Goal: Complete application form: Complete application form

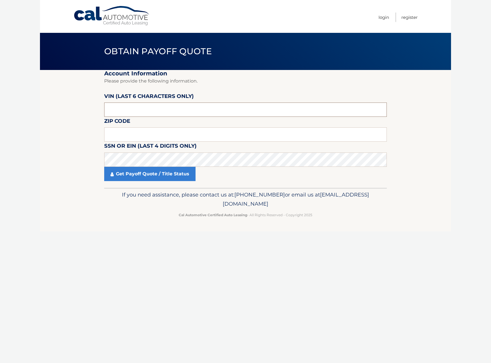
drag, startPoint x: 119, startPoint y: 109, endPoint x: 95, endPoint y: 110, distance: 24.0
click at [95, 110] on section "Account Information Please provide the following information. [PERSON_NAME] (la…" at bounding box center [245, 129] width 411 height 118
drag, startPoint x: 120, startPoint y: 111, endPoint x: 81, endPoint y: 110, distance: 38.8
click at [81, 110] on section "Account Information Please provide the following information. [PERSON_NAME] (la…" at bounding box center [245, 129] width 411 height 118
type input "146373"
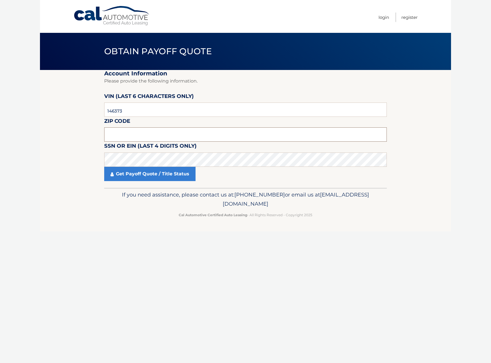
click at [134, 131] on input "text" at bounding box center [245, 134] width 283 height 14
type input "08021"
click at [128, 235] on div "Cal Automotive Menu Login Register Obtain Payoff Quote ×" at bounding box center [245, 181] width 411 height 363
click at [132, 174] on link "Get Payoff Quote / Title Status" at bounding box center [149, 174] width 91 height 14
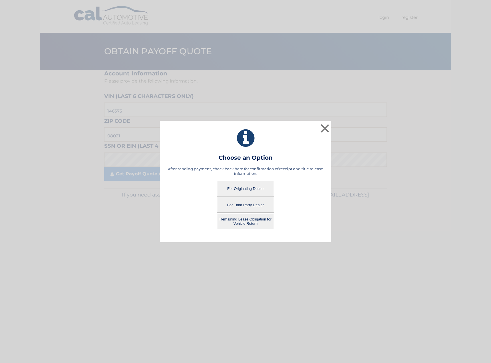
click at [243, 188] on button "For Originating Dealer" at bounding box center [245, 189] width 57 height 16
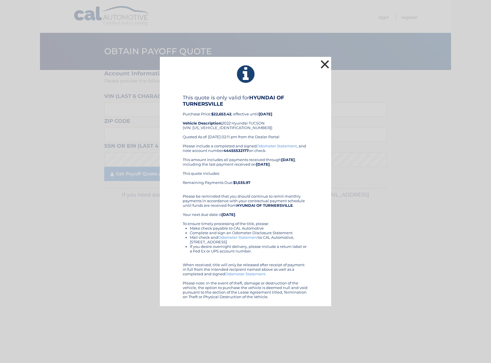
click at [325, 63] on button "×" at bounding box center [324, 64] width 11 height 11
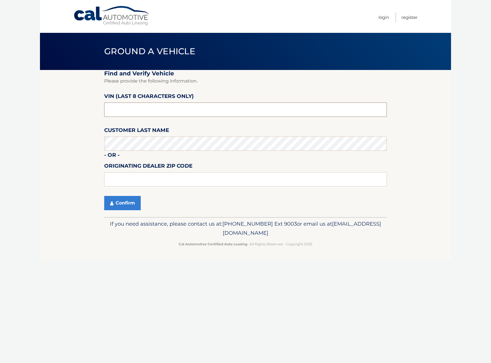
drag, startPoint x: 123, startPoint y: 110, endPoint x: 86, endPoint y: 115, distance: 37.4
click at [86, 115] on section "Find and Verify Vehicle Please provide the following information. VIN (last 8 c…" at bounding box center [245, 143] width 411 height 147
type input "NH146373"
click at [124, 178] on input "text" at bounding box center [245, 179] width 283 height 14
type input "08012"
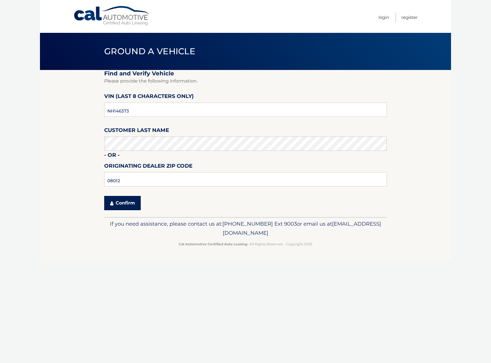
click at [121, 201] on button "Confirm" at bounding box center [122, 203] width 37 height 14
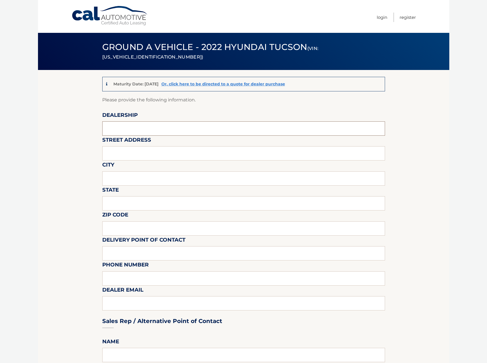
click at [112, 126] on input "text" at bounding box center [243, 128] width 283 height 14
type input "HYUNDAI OF TURNERSVILLE"
type input "3400 ROUTE 42"
type input "TURNERSVILLE"
type input "NJ"
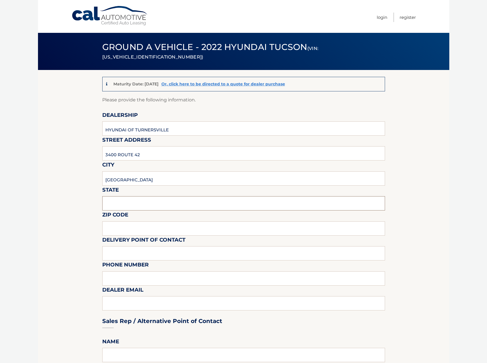
type input "08012"
type input "HYUNDAI"
type input "8566497543"
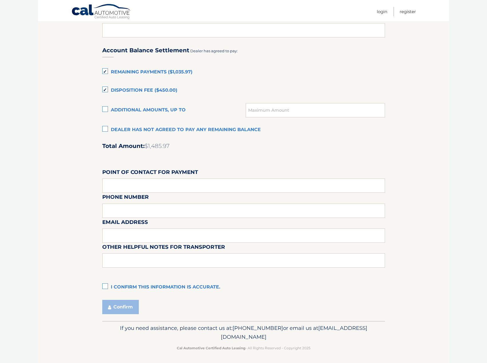
scroll to position [376, 0]
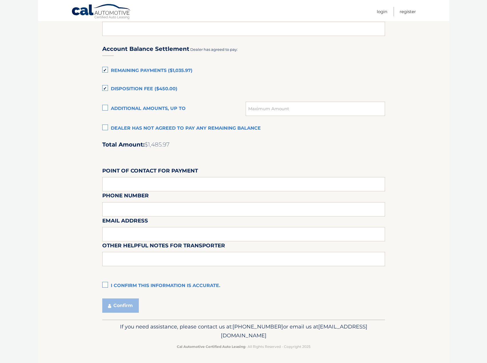
click at [104, 283] on label "I confirm this information is accurate." at bounding box center [243, 285] width 283 height 11
click at [0, 0] on input "I confirm this information is accurate." at bounding box center [0, 0] width 0 height 0
click at [122, 305] on button "Confirm" at bounding box center [120, 305] width 37 height 14
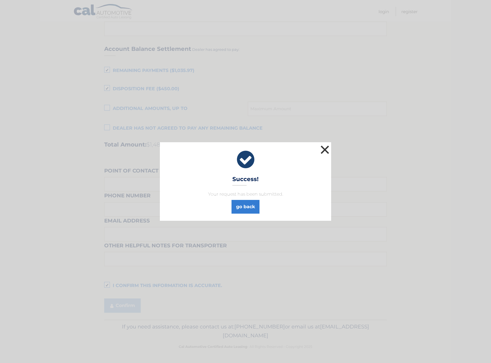
click at [325, 148] on button "×" at bounding box center [324, 149] width 11 height 11
